Goal: Transaction & Acquisition: Purchase product/service

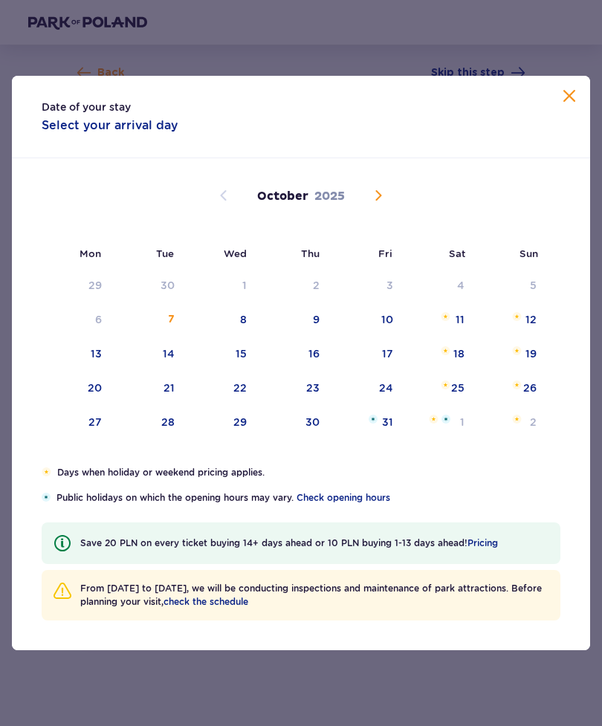
click at [176, 354] on div "14" at bounding box center [149, 354] width 74 height 33
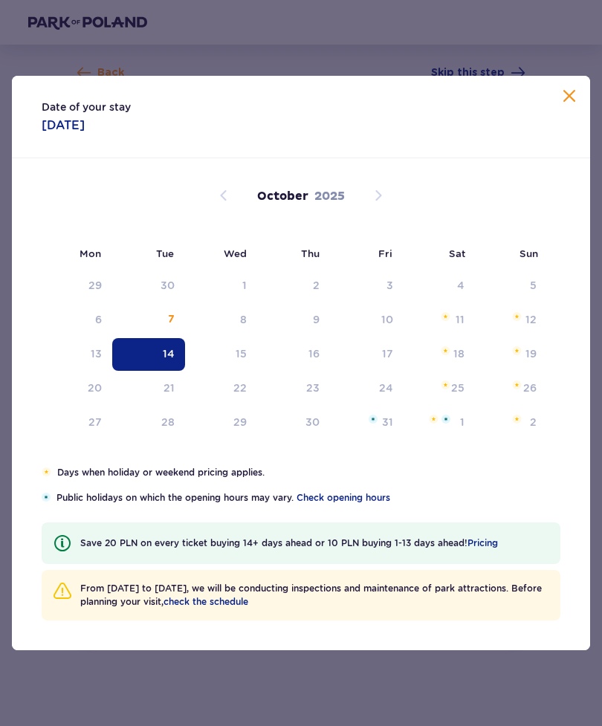
type input "14.10.25"
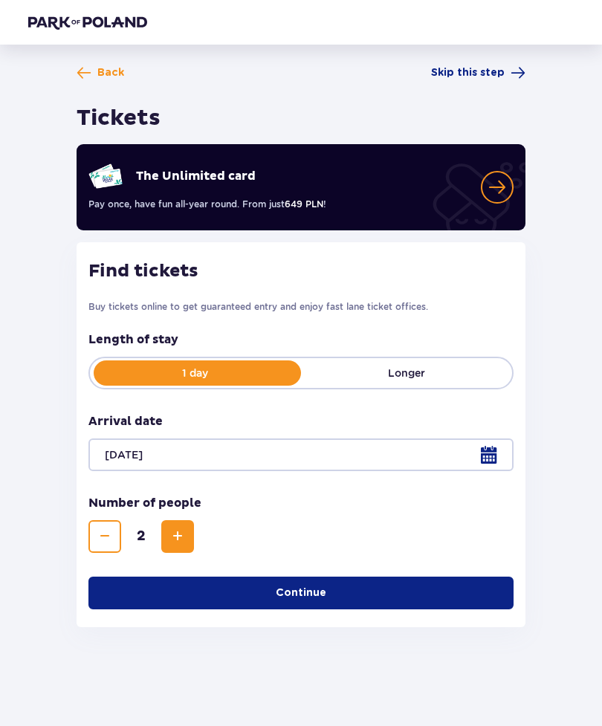
scroll to position [48, 0]
click at [392, 577] on button "Continue" at bounding box center [300, 593] width 425 height 33
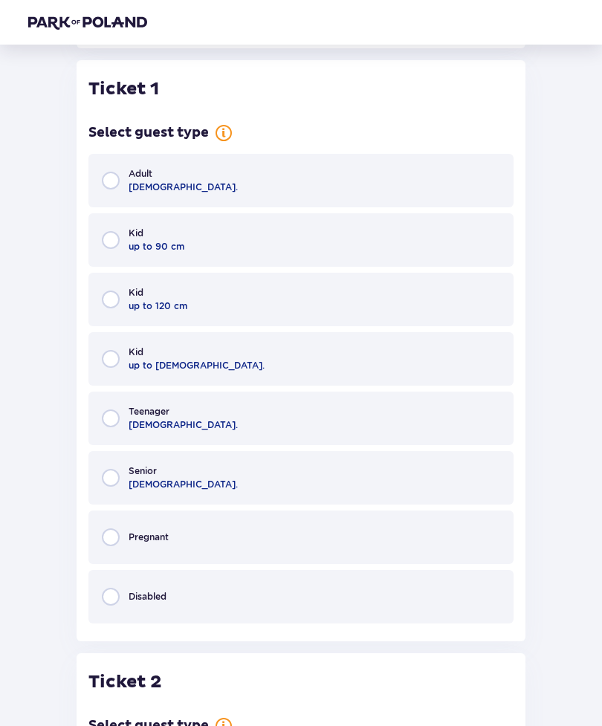
scroll to position [583, 0]
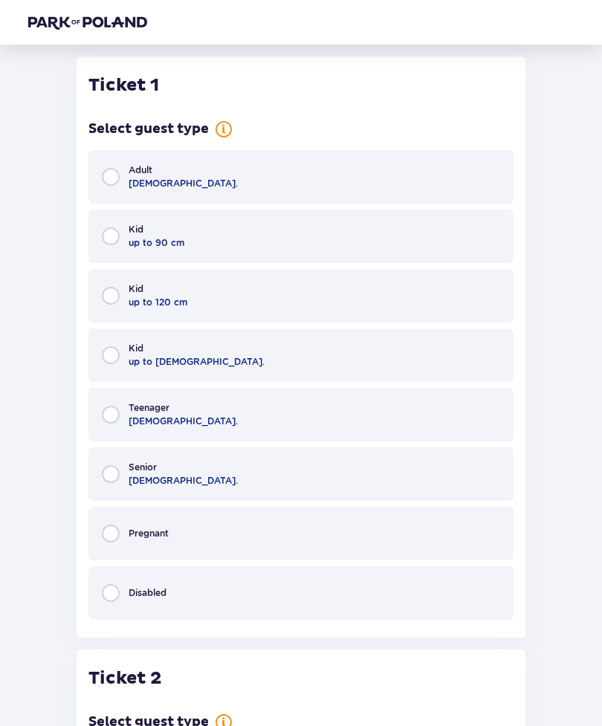
click at [129, 165] on span "Adult" at bounding box center [141, 169] width 24 height 13
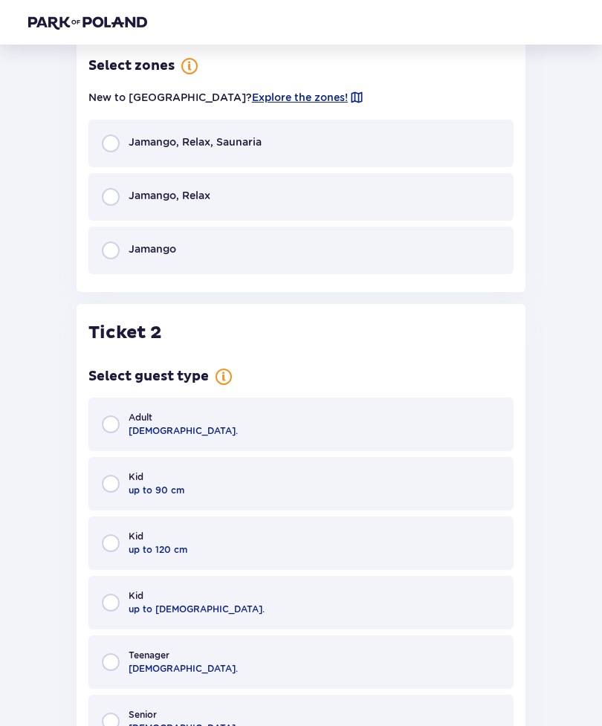
scroll to position [1170, 0]
click at [112, 432] on input "radio" at bounding box center [111, 424] width 18 height 18
radio input "true"
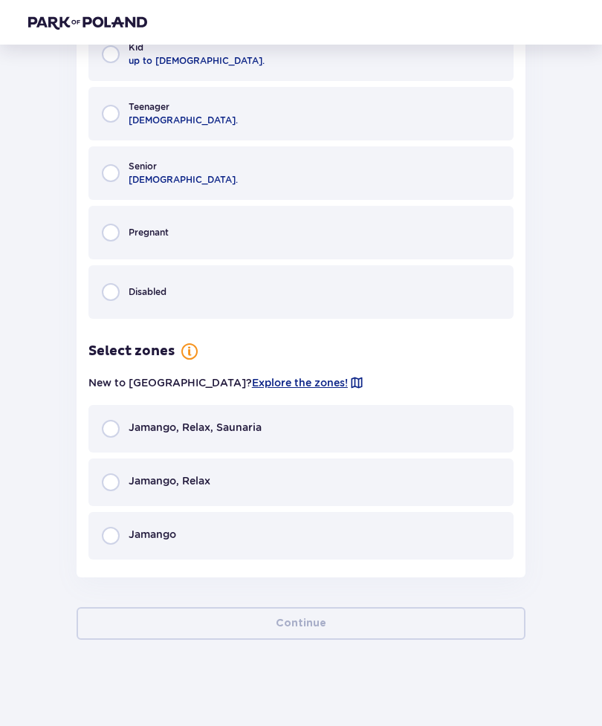
scroll to position [1720, 0]
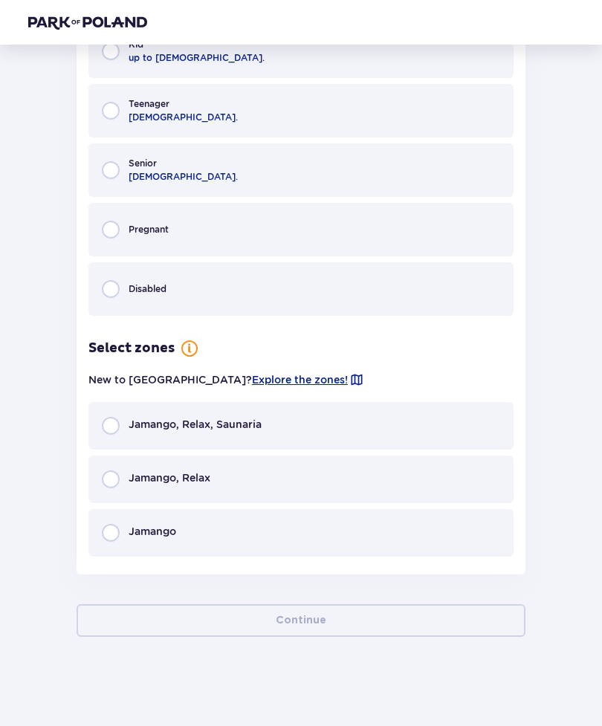
click at [114, 421] on input "radio" at bounding box center [111, 426] width 18 height 18
radio input "true"
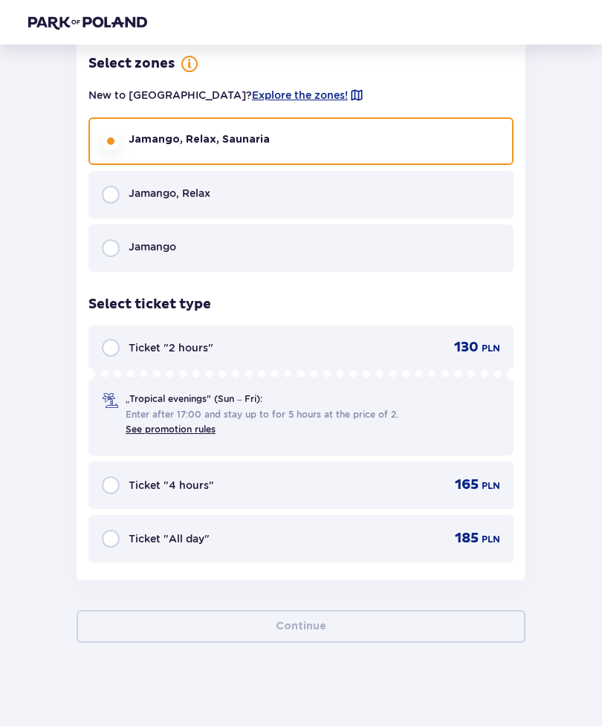
scroll to position [2008, 0]
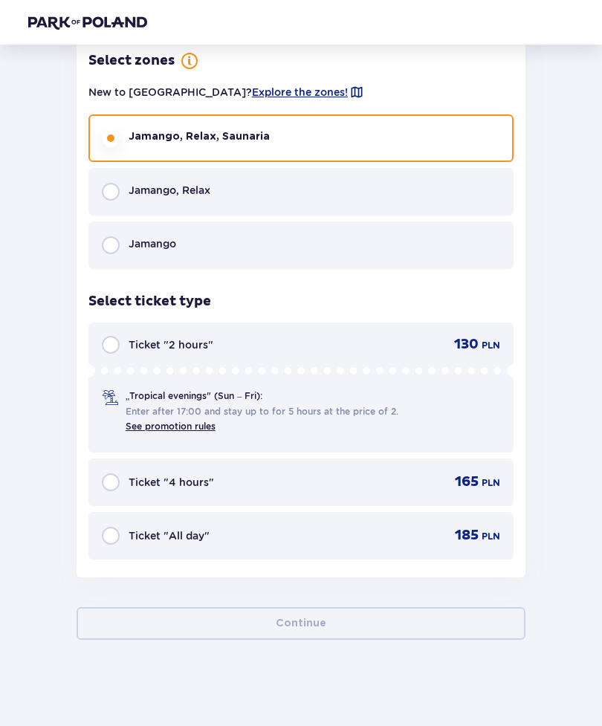
click at [107, 537] on input "radio" at bounding box center [111, 536] width 18 height 18
radio input "true"
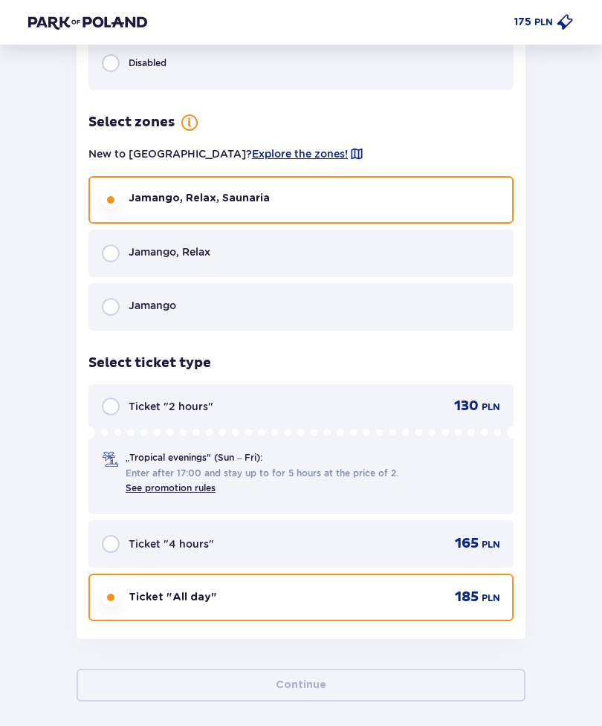
scroll to position [1960, 0]
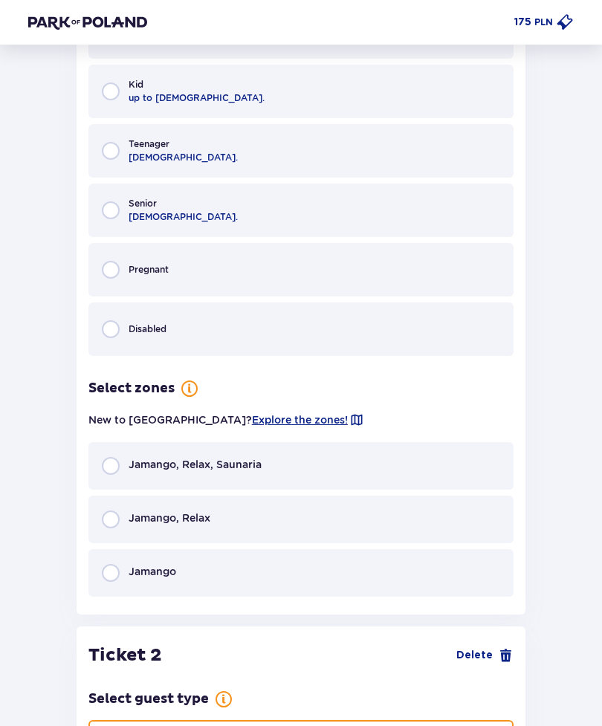
click at [111, 472] on input "radio" at bounding box center [111, 467] width 18 height 18
radio input "true"
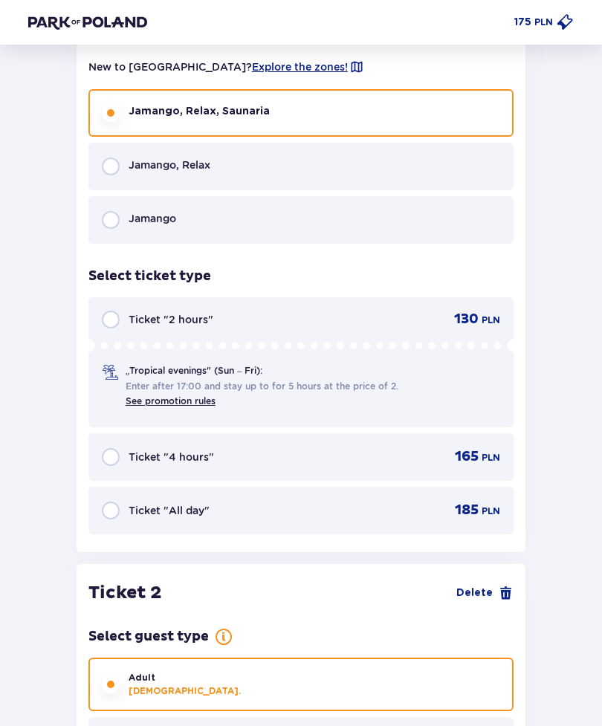
scroll to position [1196, 0]
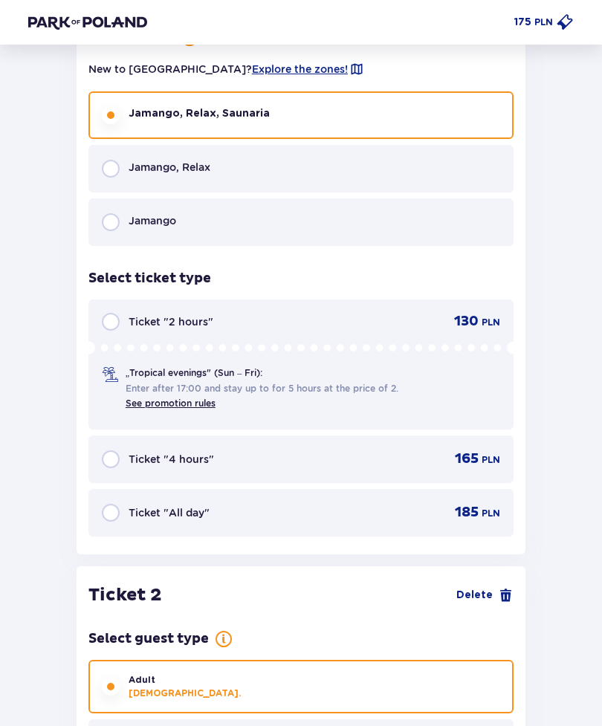
click at [117, 514] on input "radio" at bounding box center [111, 514] width 18 height 18
radio input "true"
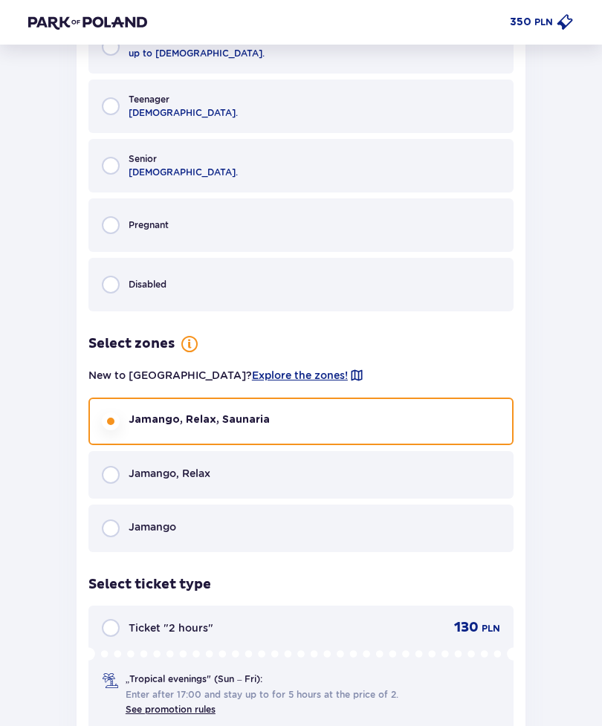
scroll to position [2370, 0]
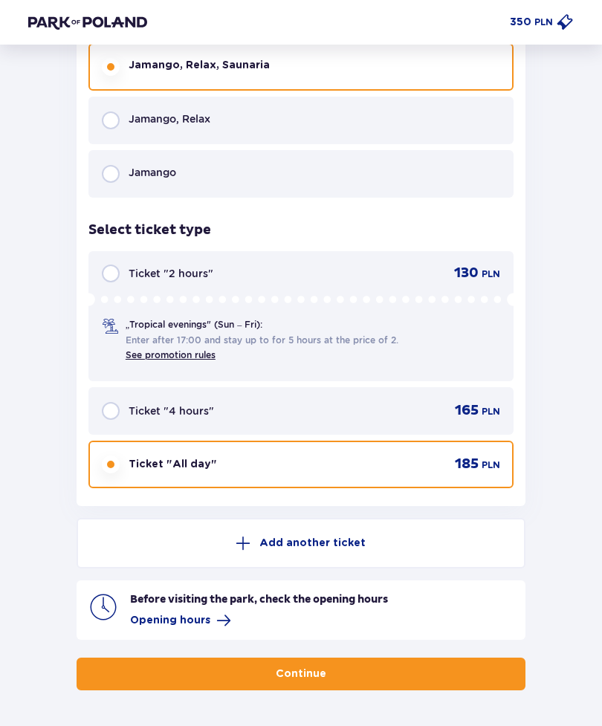
click at [112, 665] on button "Continue" at bounding box center [301, 674] width 449 height 33
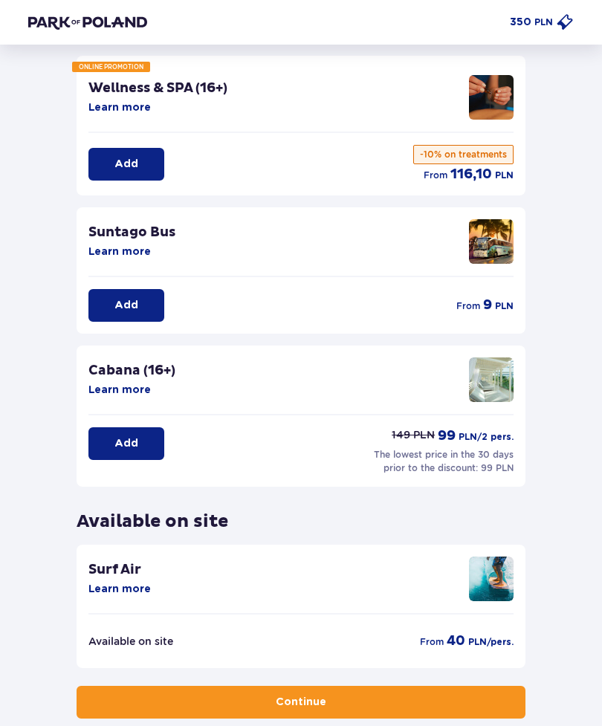
scroll to position [123, 0]
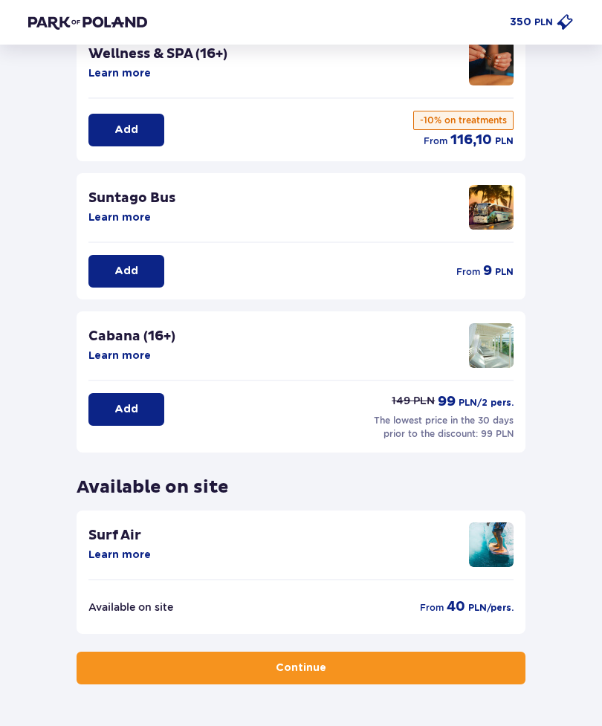
click at [133, 670] on button "Continue" at bounding box center [301, 668] width 449 height 33
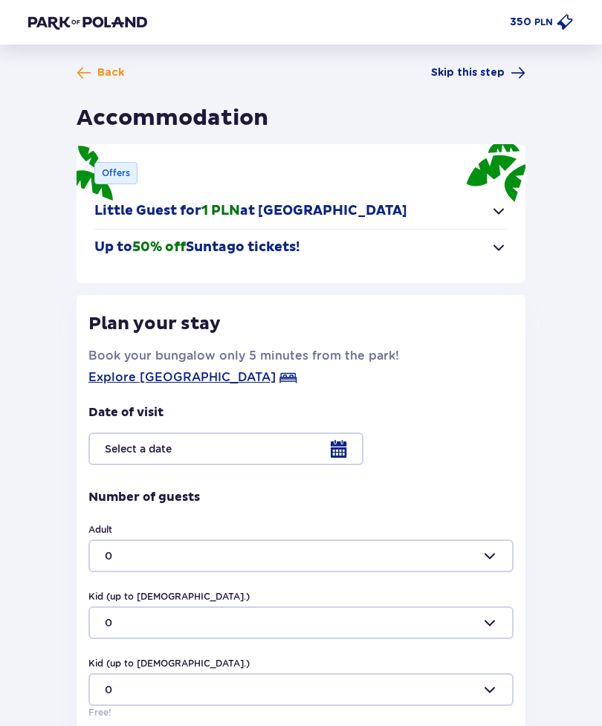
click at [347, 456] on div at bounding box center [300, 449] width 425 height 33
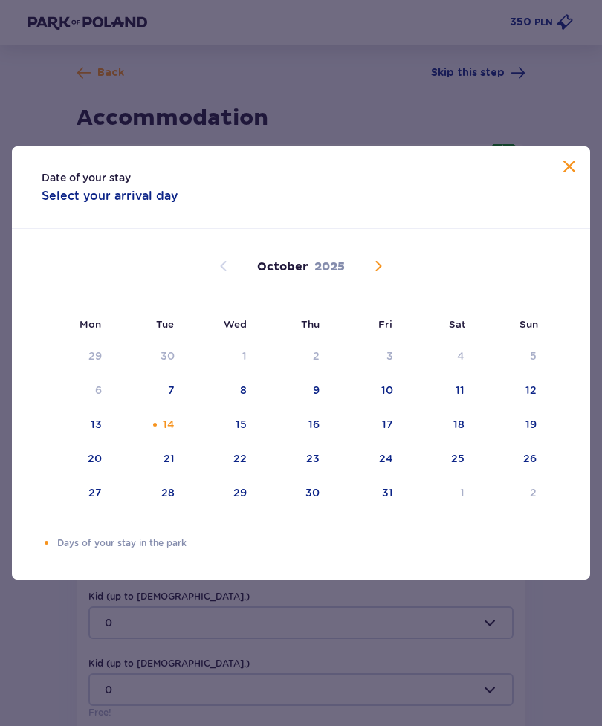
click at [563, 159] on span "Close" at bounding box center [569, 167] width 18 height 18
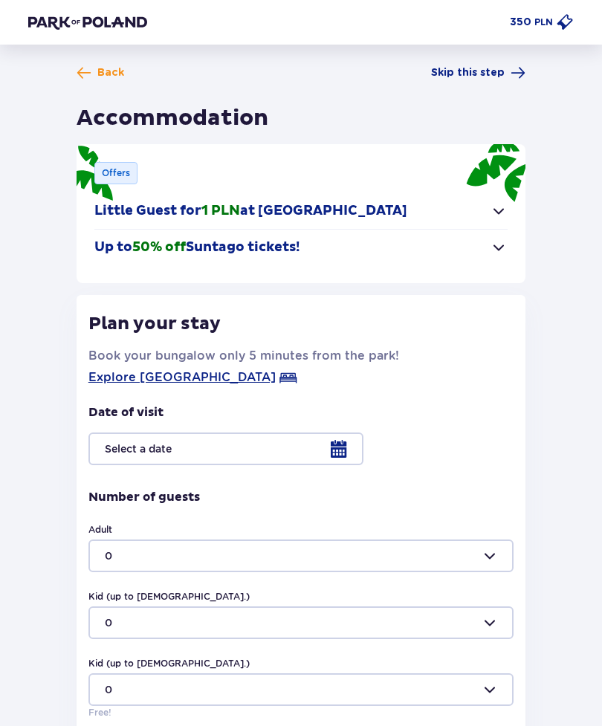
click at [341, 464] on div at bounding box center [300, 449] width 425 height 33
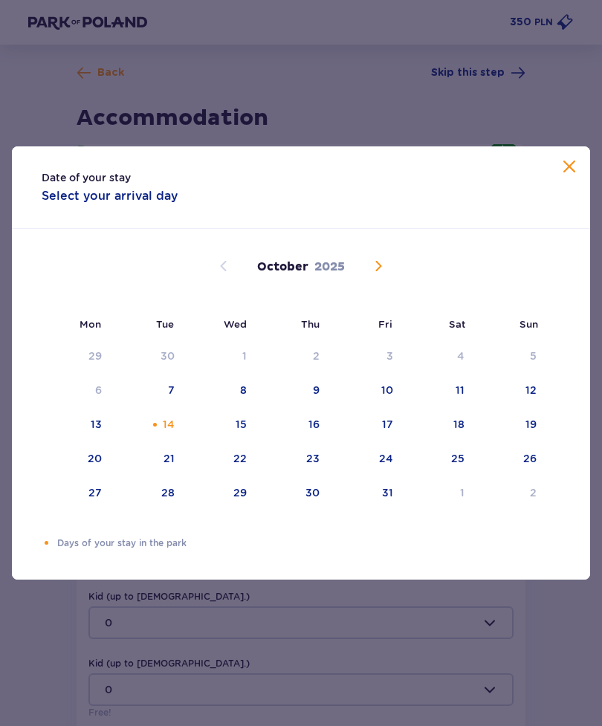
click at [165, 421] on div "14" at bounding box center [169, 424] width 12 height 15
click at [577, 170] on span "Close" at bounding box center [569, 167] width 18 height 18
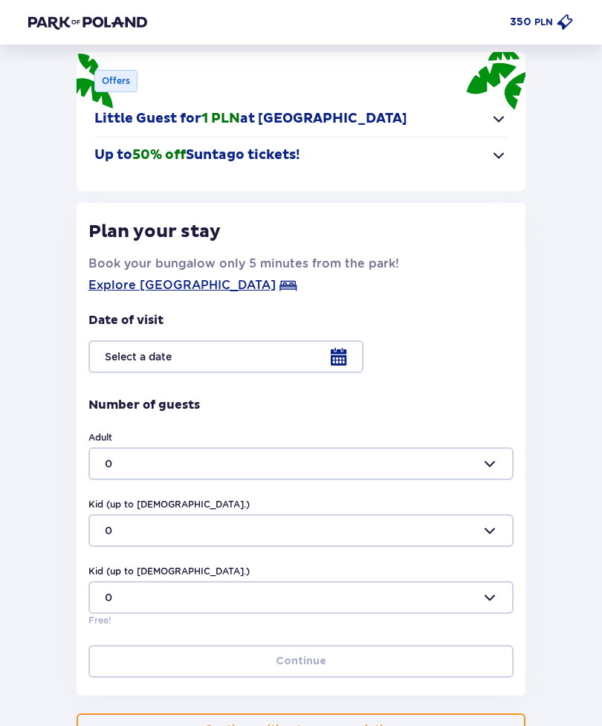
scroll to position [92, 0]
click at [493, 468] on div at bounding box center [300, 463] width 425 height 33
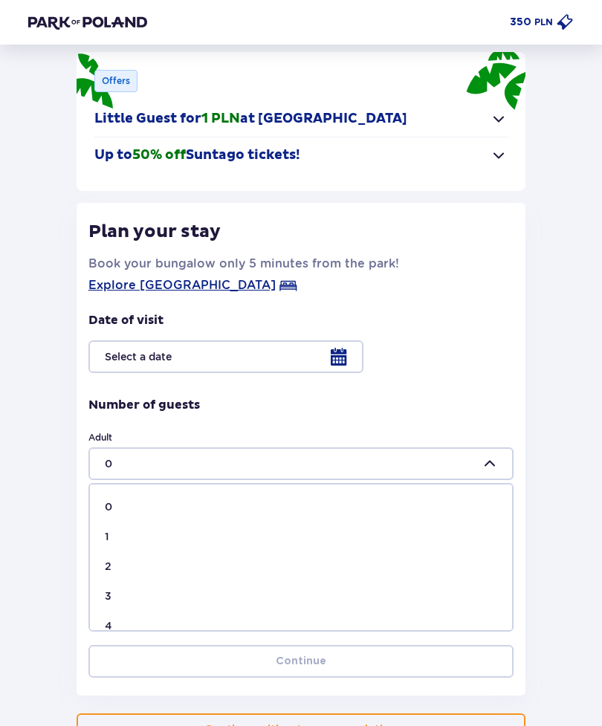
click at [71, 469] on div "Back Skip this step Accommodation Offers Little Guest for 1 PLN at Suntago Vill…" at bounding box center [301, 359] width 473 height 773
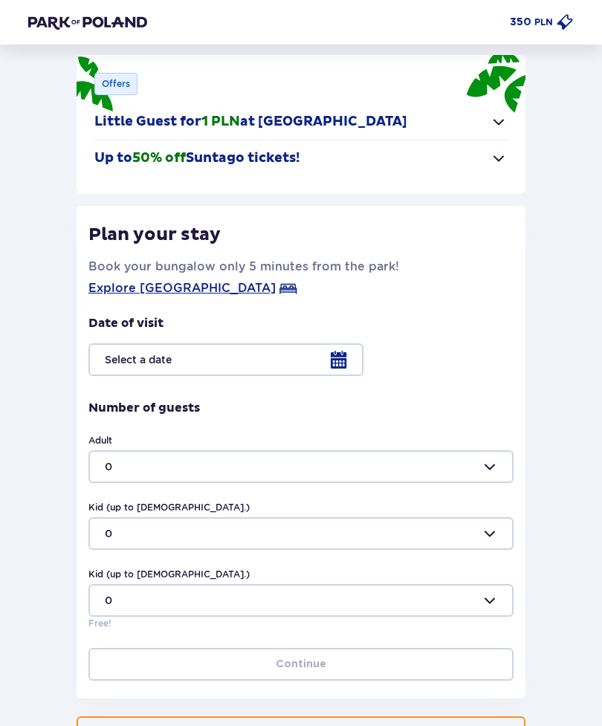
scroll to position [0, 0]
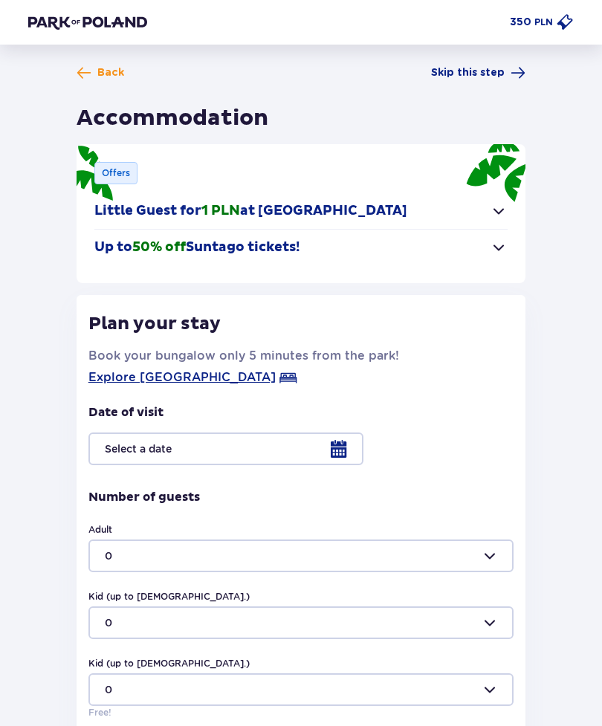
click at [566, 19] on span at bounding box center [565, 22] width 18 height 18
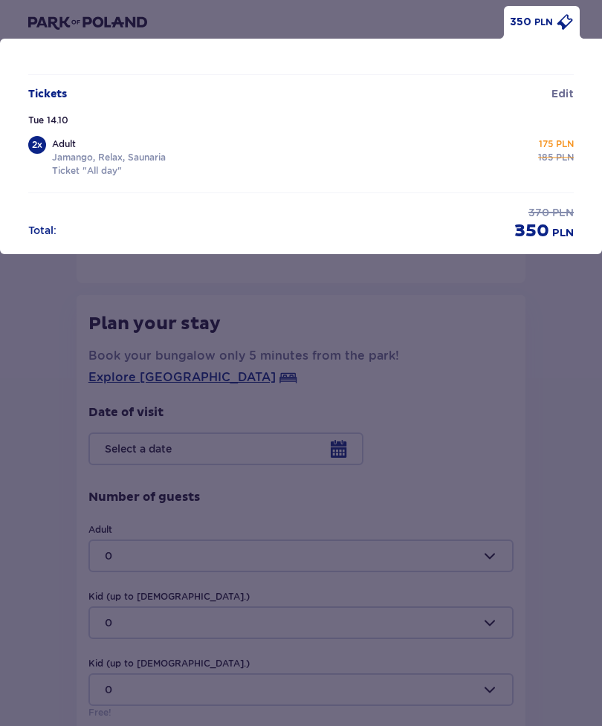
click at [551, 367] on div "350 PLN Ticket added to cart Tickets Edit Tue 14.10 2 x Adult Jamango, Relax, S…" at bounding box center [301, 363] width 602 height 726
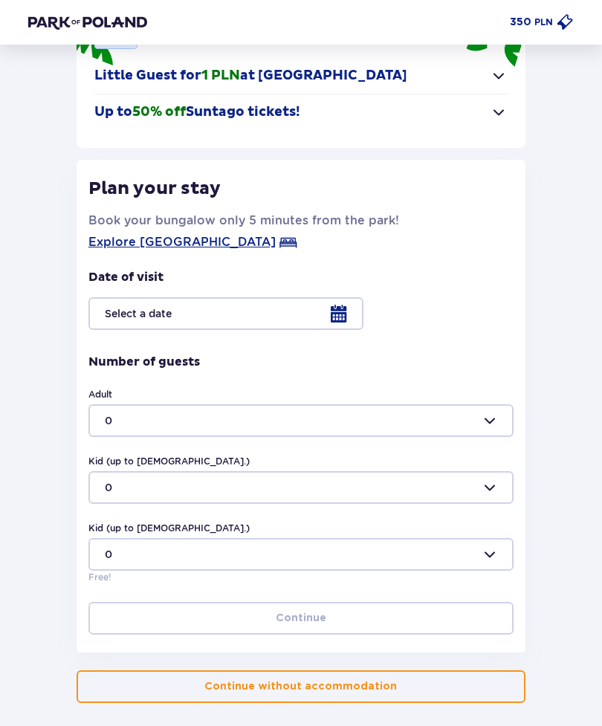
scroll to position [154, 0]
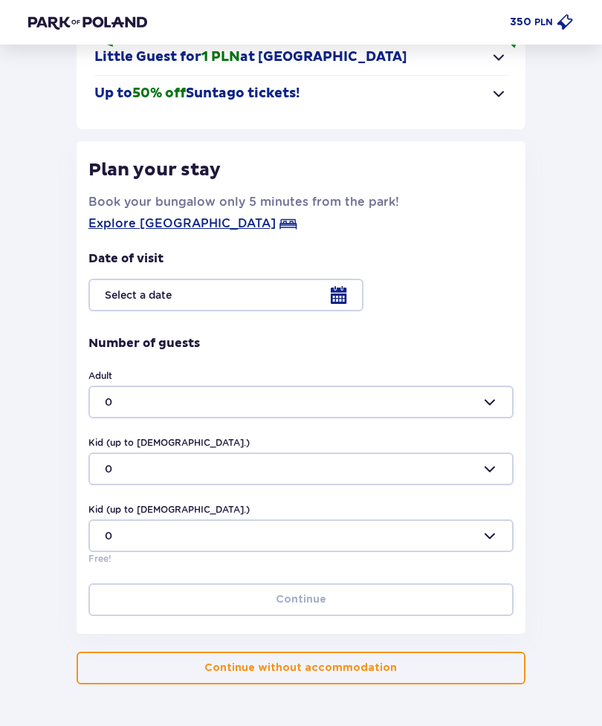
click at [487, 407] on div at bounding box center [300, 402] width 425 height 33
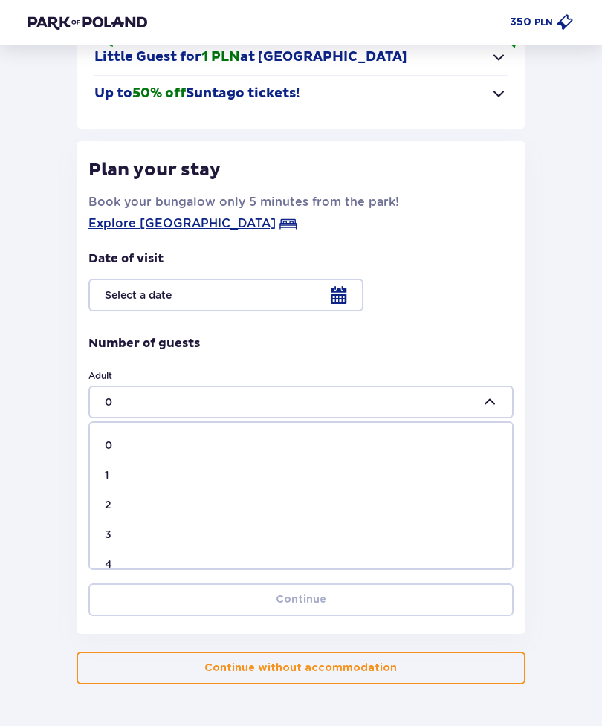
click at [489, 398] on div at bounding box center [300, 402] width 425 height 33
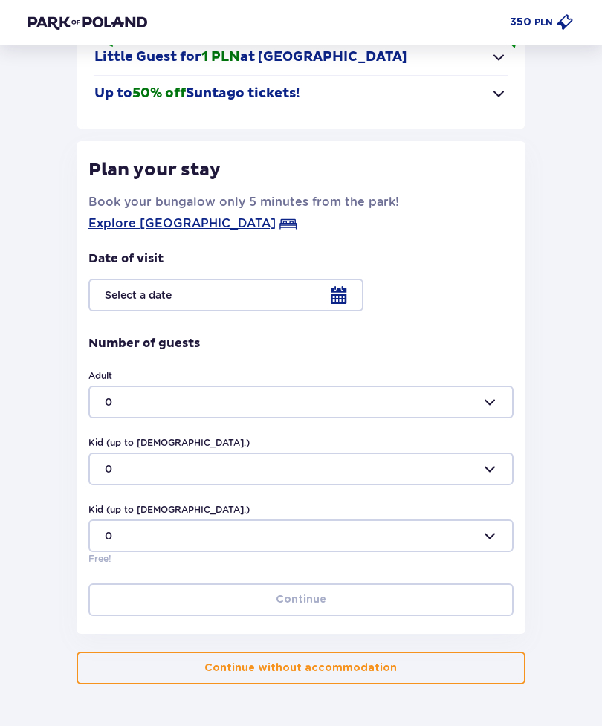
click at [555, 227] on div "Back Skip this step Accommodation Offers Little Guest for 1 PLN at Suntago Vill…" at bounding box center [300, 298] width 569 height 773
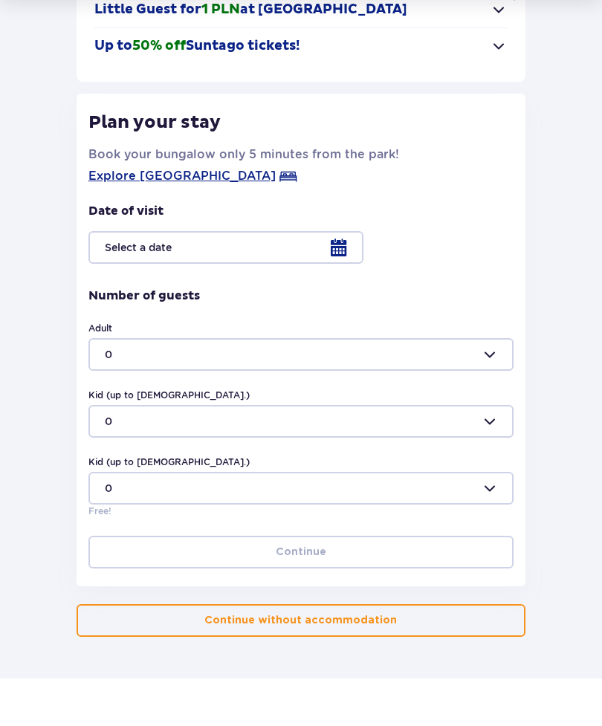
scroll to position [201, 0]
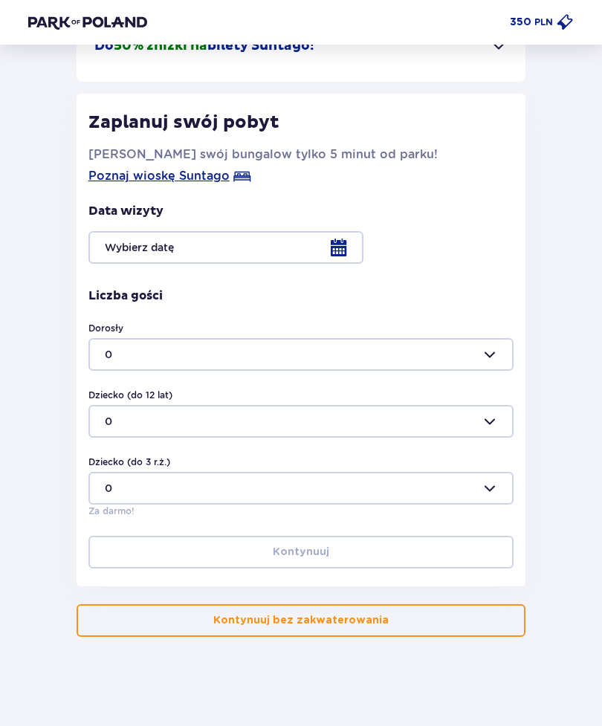
click at [497, 348] on div at bounding box center [300, 354] width 425 height 33
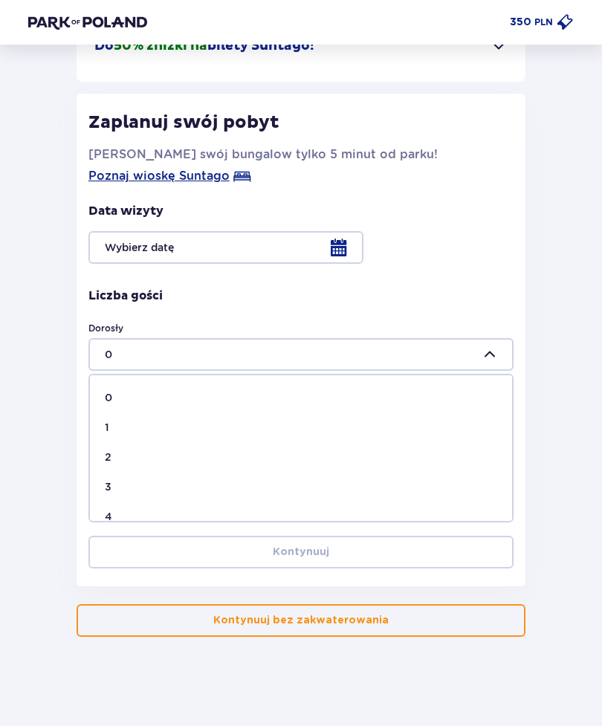
click at [108, 458] on p "2" at bounding box center [108, 457] width 7 height 15
type input "2"
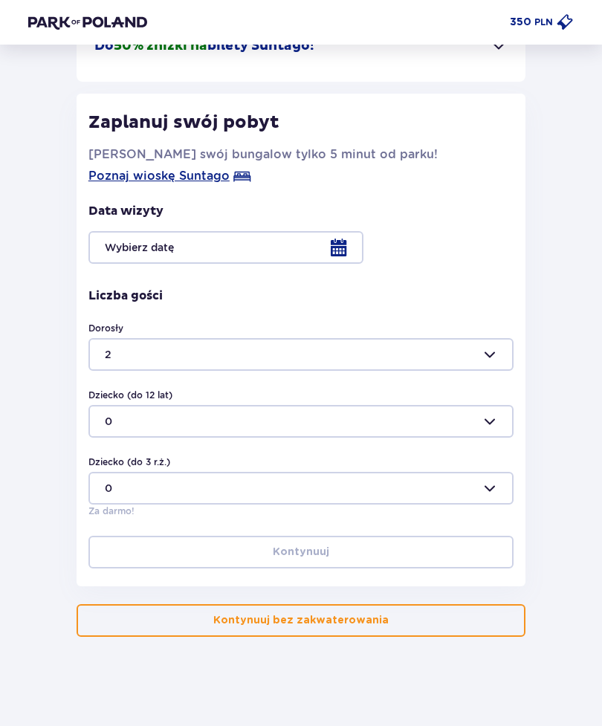
click at [461, 624] on button "Kontynuuj bez zakwaterowania" at bounding box center [301, 620] width 449 height 33
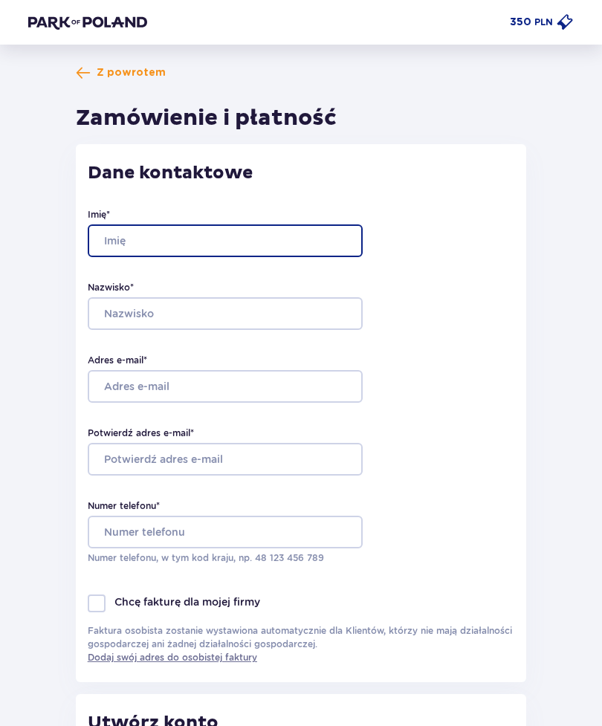
click at [103, 248] on input "Imię *" at bounding box center [225, 240] width 275 height 33
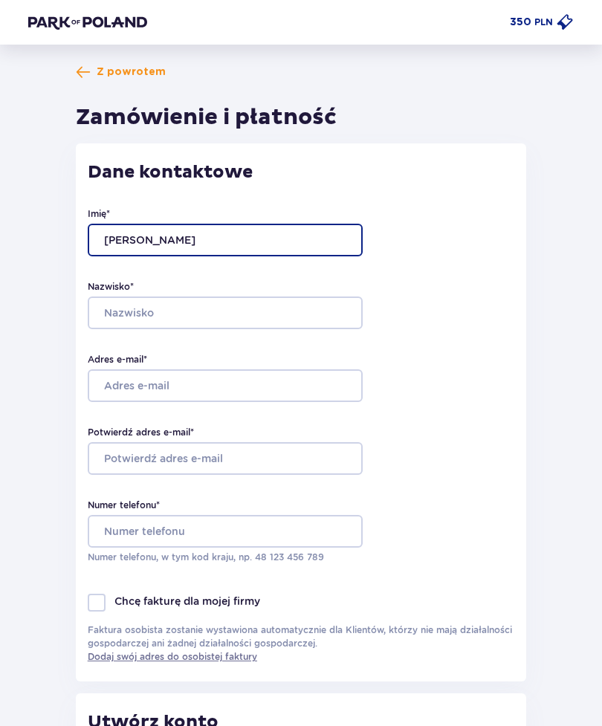
type input "Serhii"
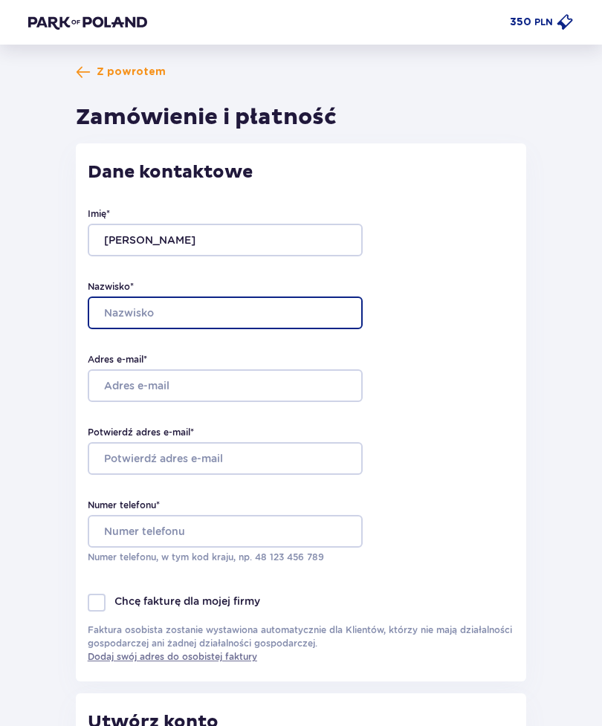
click at [111, 319] on input "Nazwisko *" at bounding box center [225, 313] width 275 height 33
type input "Shpylka"
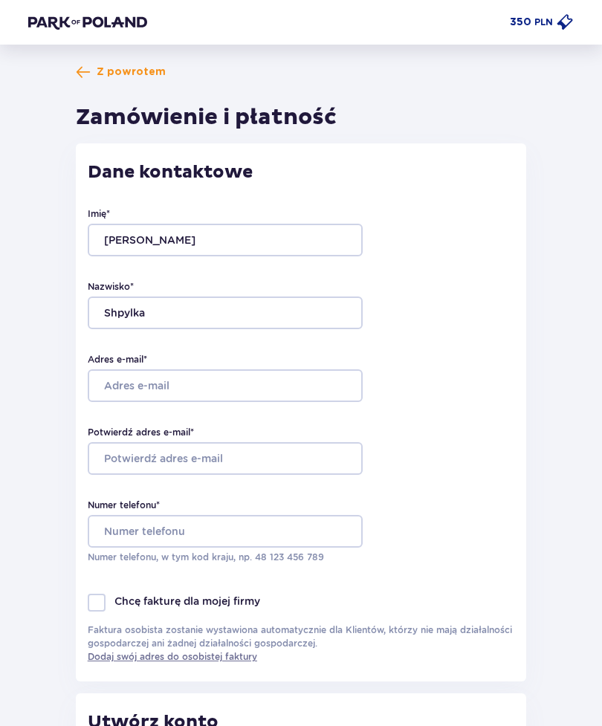
click at [319, 392] on input "Adres e-mail *" at bounding box center [225, 385] width 275 height 33
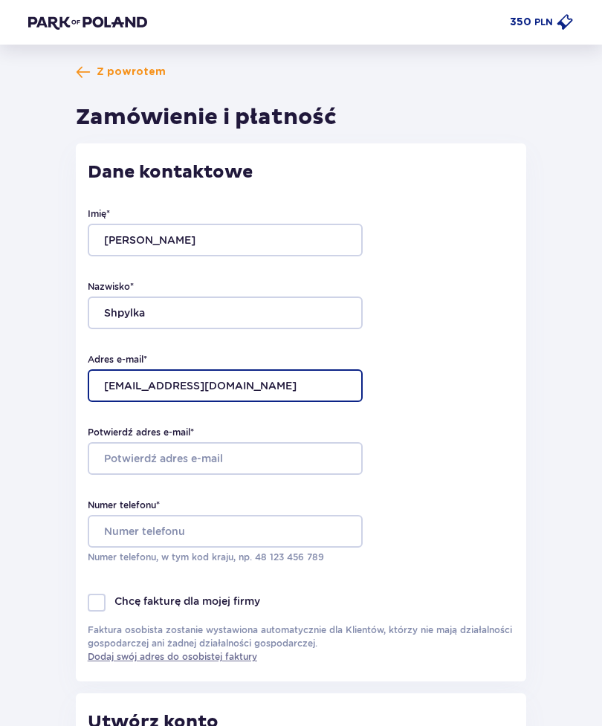
type input "spilkas513@gmail.com"
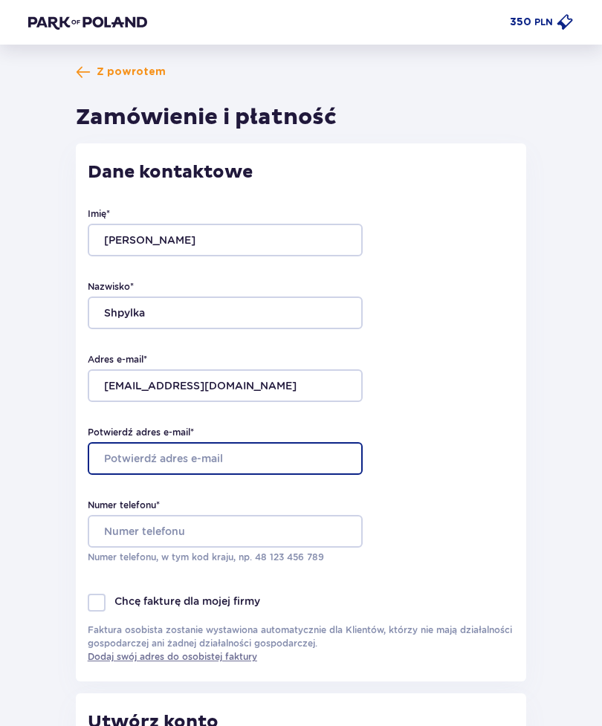
click at [283, 461] on input "Potwierdź adres e-mail *" at bounding box center [225, 458] width 275 height 33
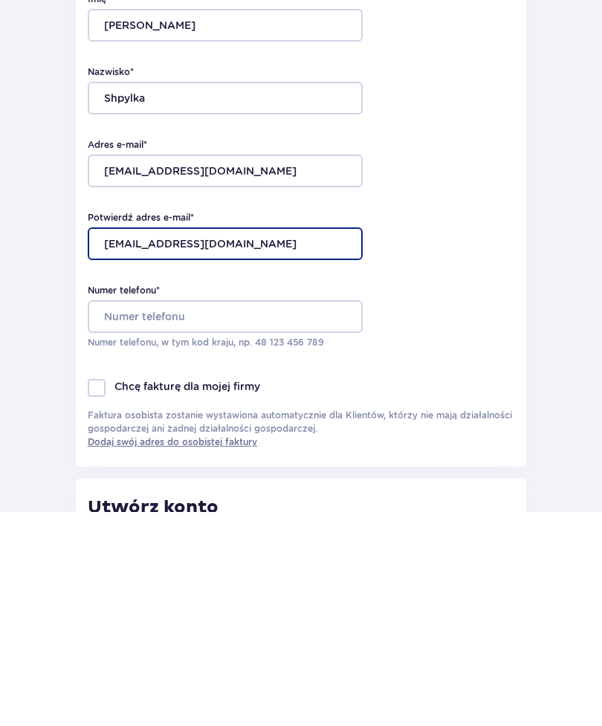
type input "spilkas513@gmail.com"
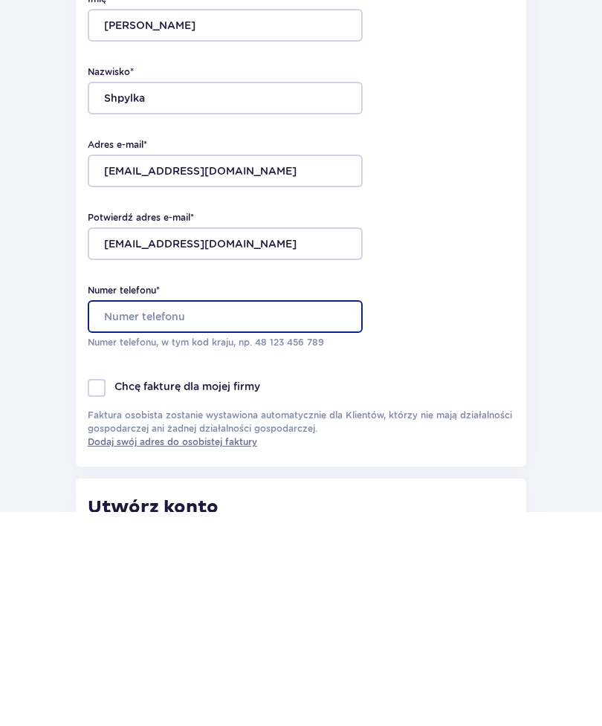
click at [289, 515] on input "Numer telefonu *" at bounding box center [225, 531] width 275 height 33
type input "508580317"
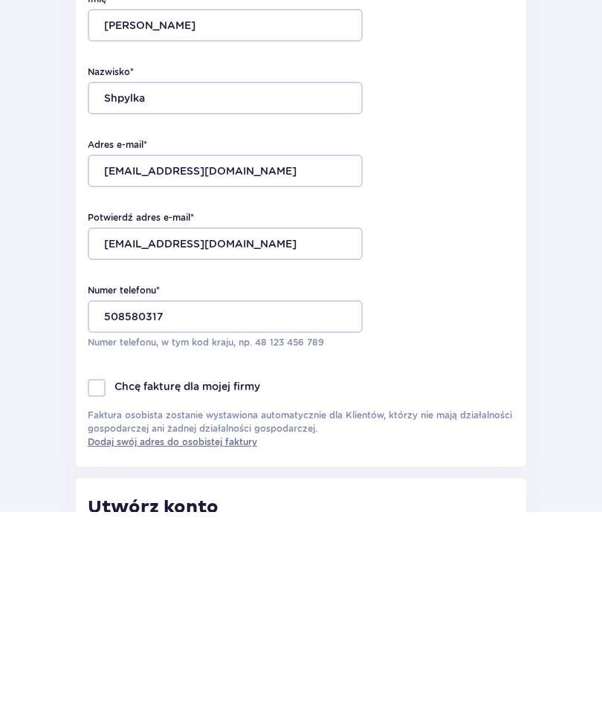
click at [101, 594] on div at bounding box center [97, 603] width 18 height 18
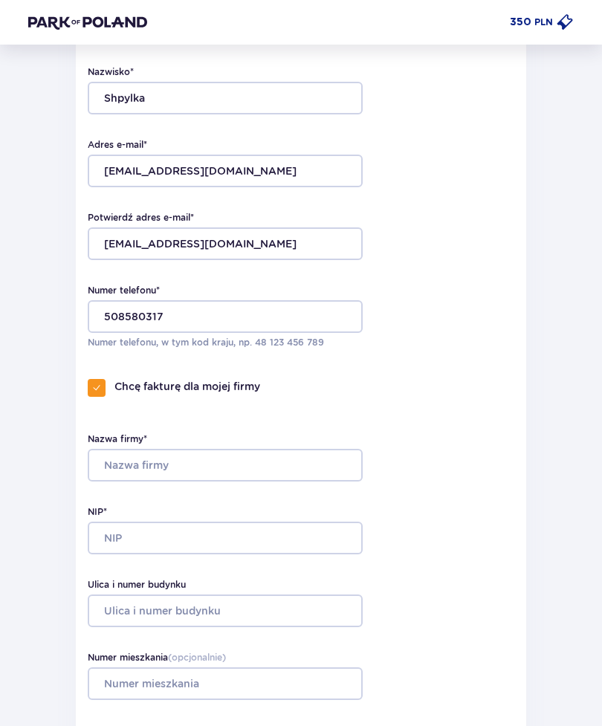
click at [97, 386] on span at bounding box center [96, 387] width 9 height 9
checkbox input "false"
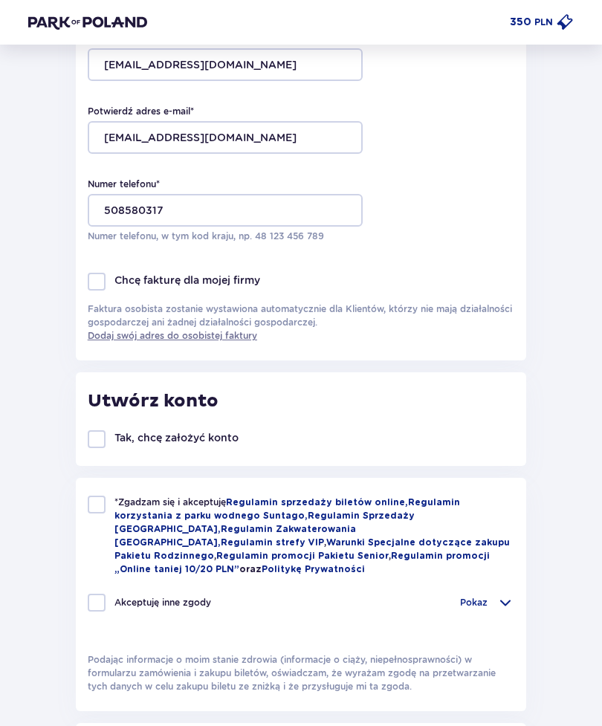
click at [91, 507] on div at bounding box center [97, 505] width 18 height 18
checkbox input "true"
click at [98, 596] on div at bounding box center [97, 603] width 18 height 18
checkbox input "true"
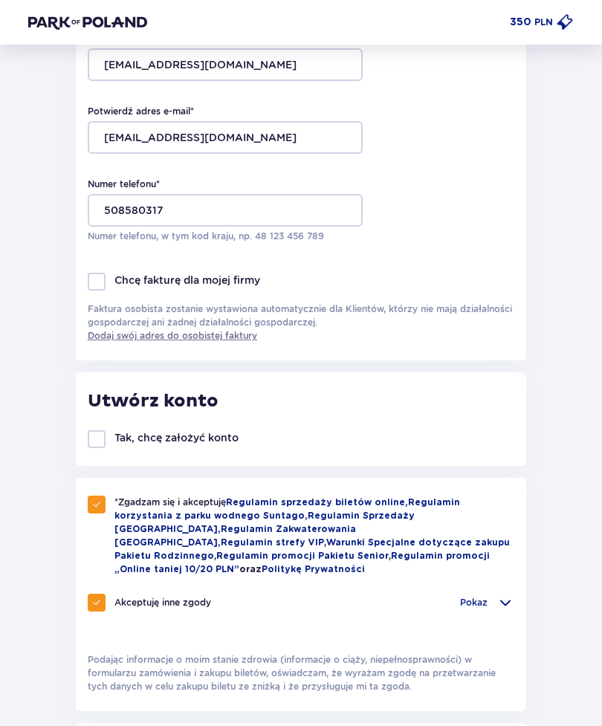
checkbox input "true"
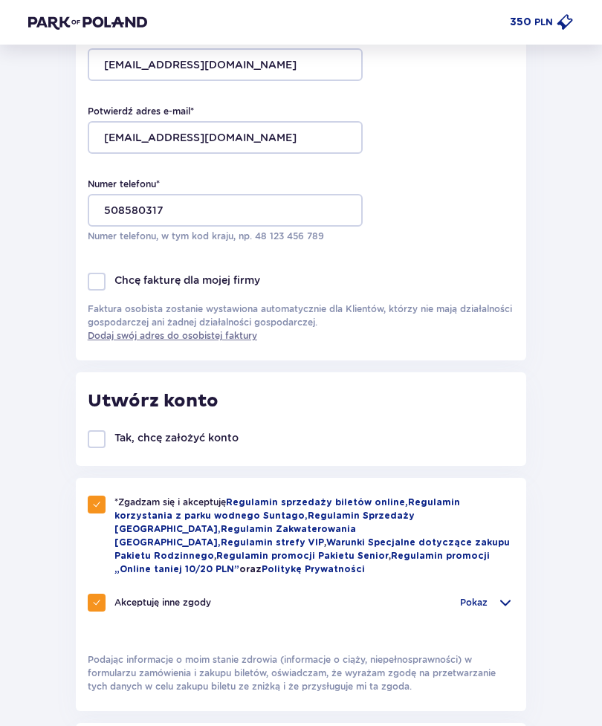
checkbox input "true"
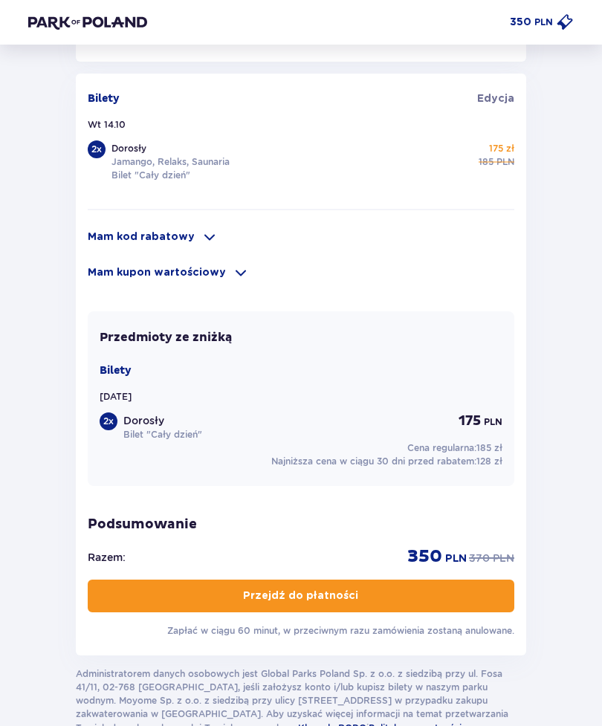
scroll to position [964, 0]
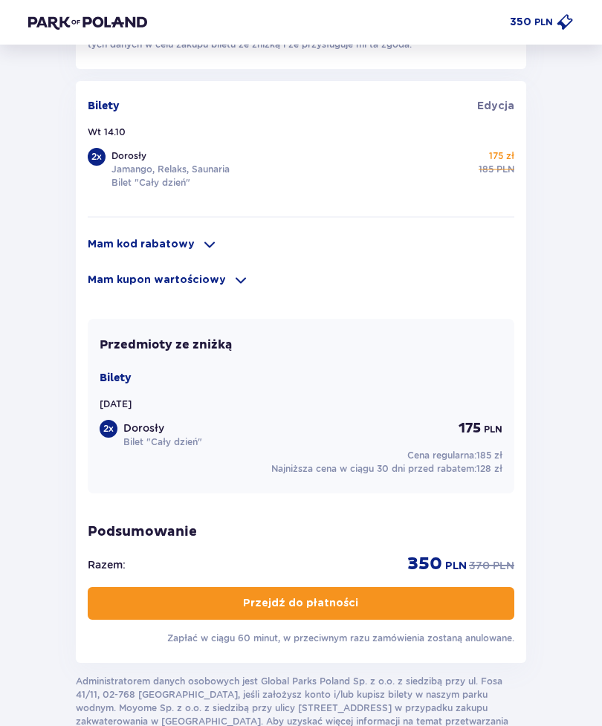
click at [450, 594] on button "Przejdź do płatności" at bounding box center [301, 603] width 427 height 33
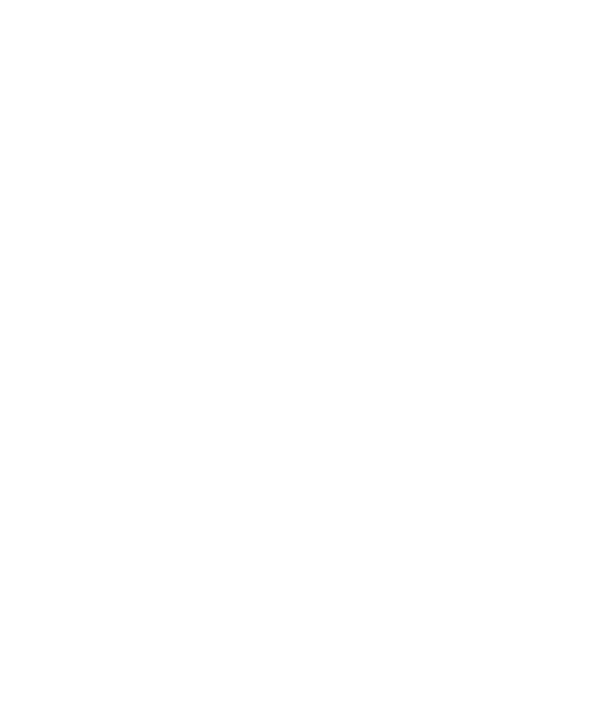
scroll to position [0, 0]
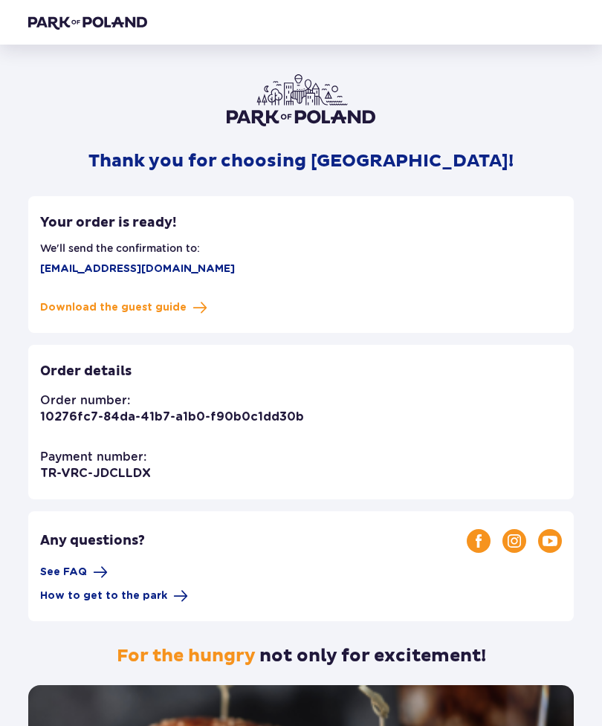
click at [46, 25] on img at bounding box center [87, 22] width 119 height 15
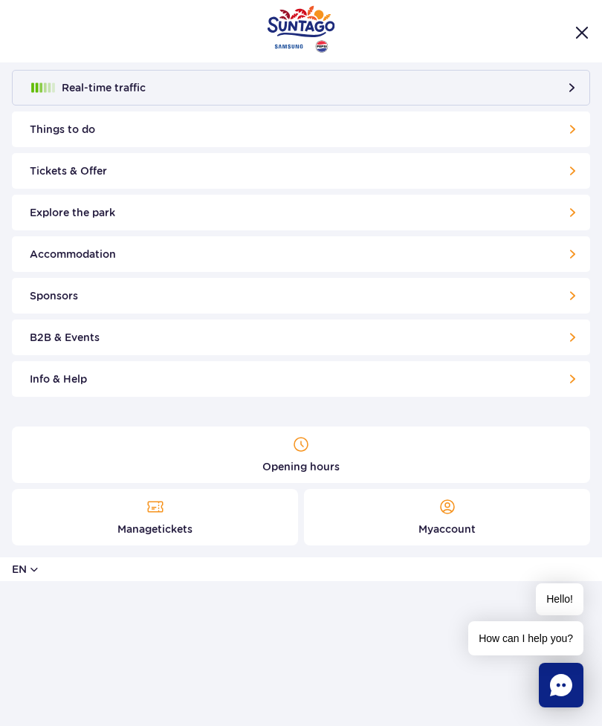
click at [583, 26] on img "Close menu" at bounding box center [581, 32] width 13 height 13
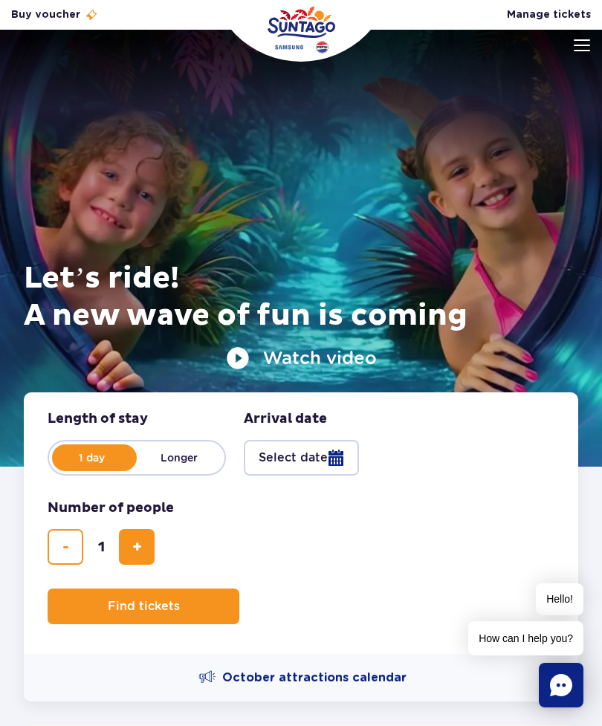
click at [592, 36] on div at bounding box center [301, 248] width 602 height 437
click at [594, 40] on div at bounding box center [301, 248] width 602 height 437
click at [593, 47] on div at bounding box center [301, 248] width 602 height 437
click at [572, 36] on div at bounding box center [301, 248] width 602 height 437
click at [575, 43] on img at bounding box center [582, 45] width 16 height 12
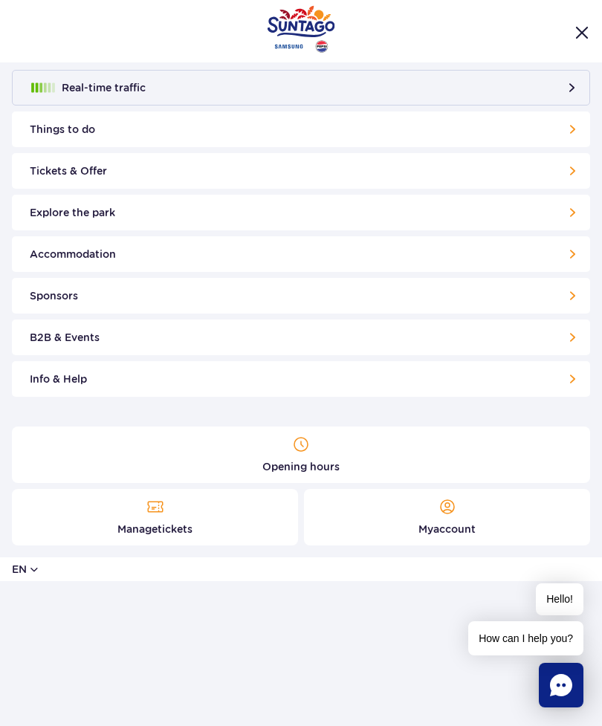
click at [213, 570] on div "en PL EN UA" at bounding box center [301, 569] width 602 height 24
click at [37, 573] on button "en" at bounding box center [26, 569] width 28 height 15
click at [59, 527] on span "UA" at bounding box center [65, 530] width 16 height 15
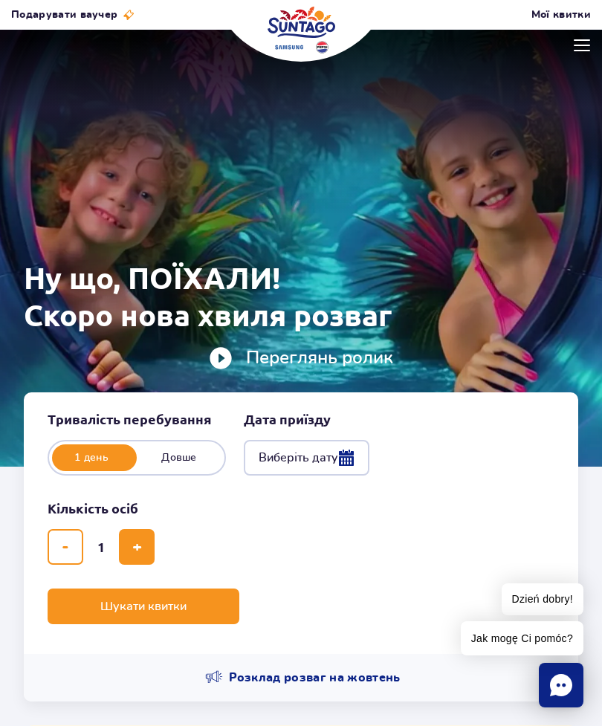
click at [575, 44] on img at bounding box center [582, 45] width 16 height 12
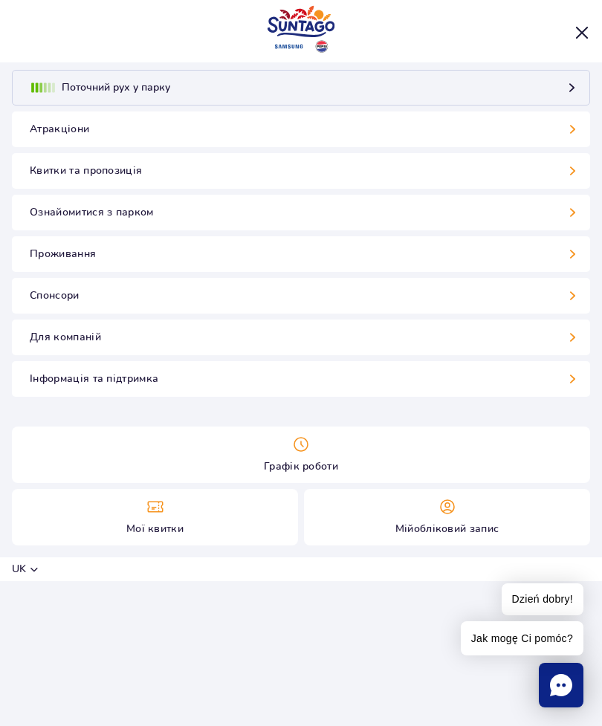
click at [178, 385] on link "Інформація та підтримка" at bounding box center [301, 379] width 578 height 36
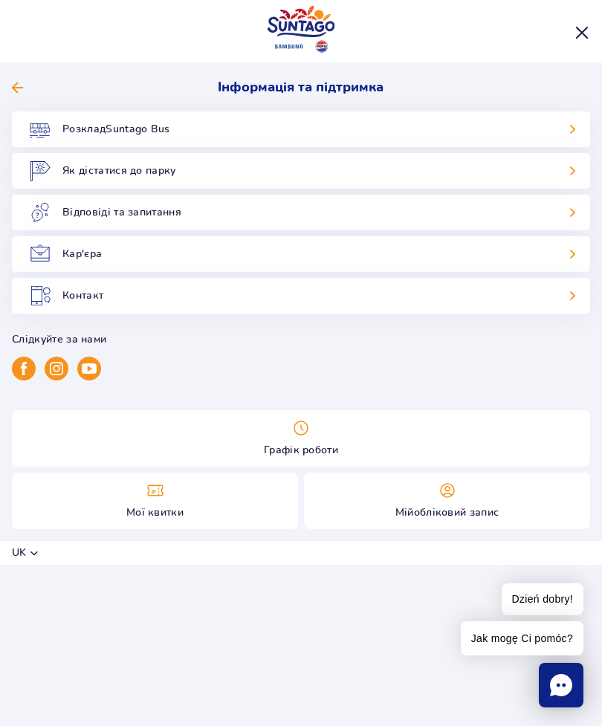
click at [289, 426] on link "Графік роботи" at bounding box center [301, 438] width 578 height 56
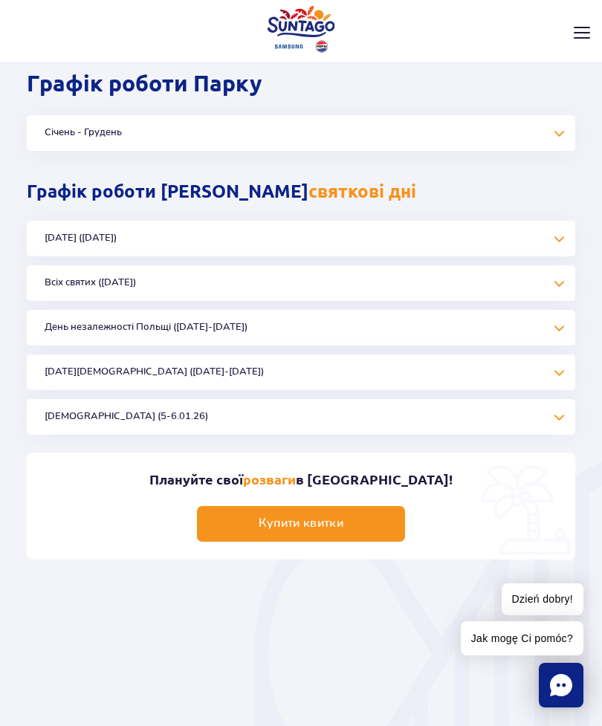
click at [437, 149] on button "Січень - Грудень" at bounding box center [301, 133] width 548 height 36
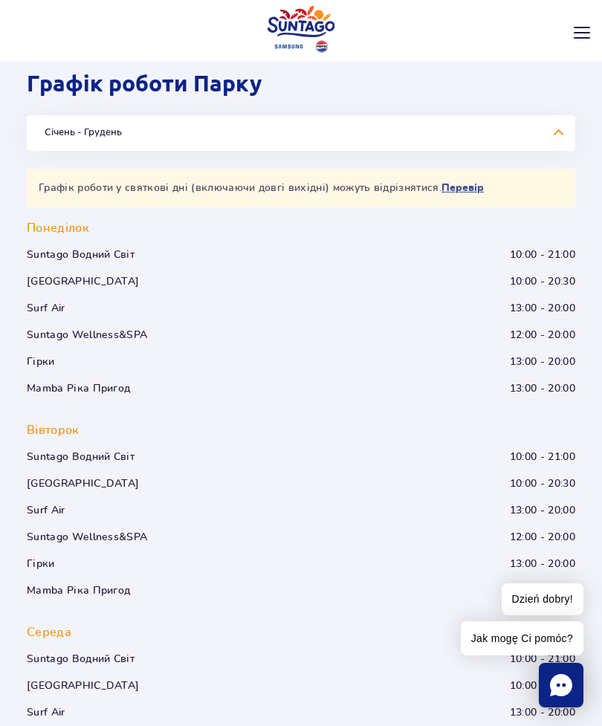
click at [485, 149] on button "Січень - Грудень" at bounding box center [301, 133] width 548 height 36
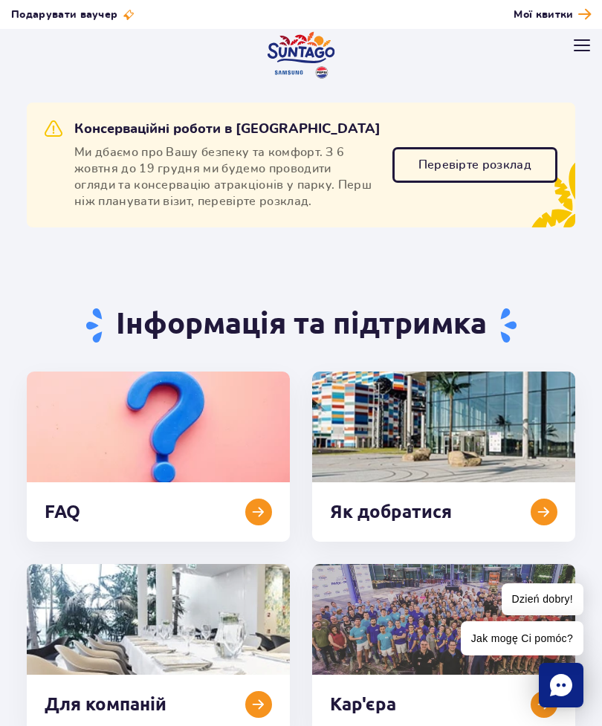
click at [588, 38] on button at bounding box center [582, 45] width 16 height 16
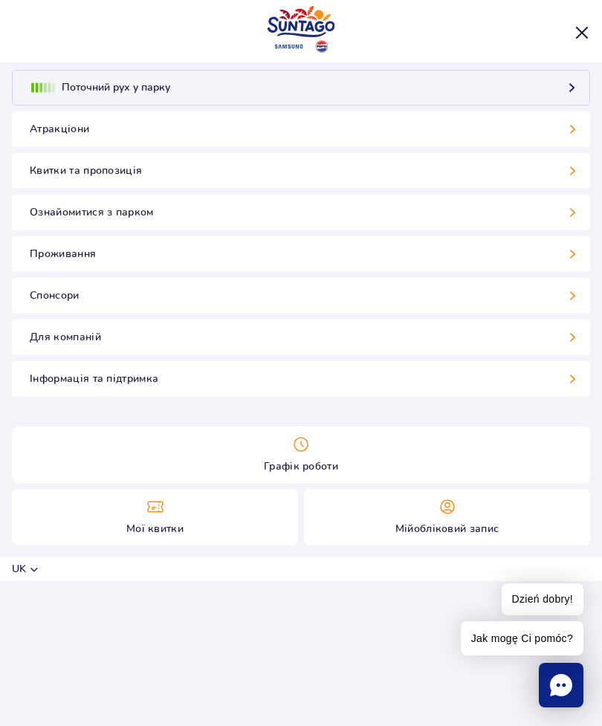
click at [0, 603] on div "Поточний рух у парку Атракціони Гірки Aster Rainbow [GEOGRAPHIC_DATA] [GEOGRAPH…" at bounding box center [301, 363] width 602 height 726
